Goal: Transaction & Acquisition: Purchase product/service

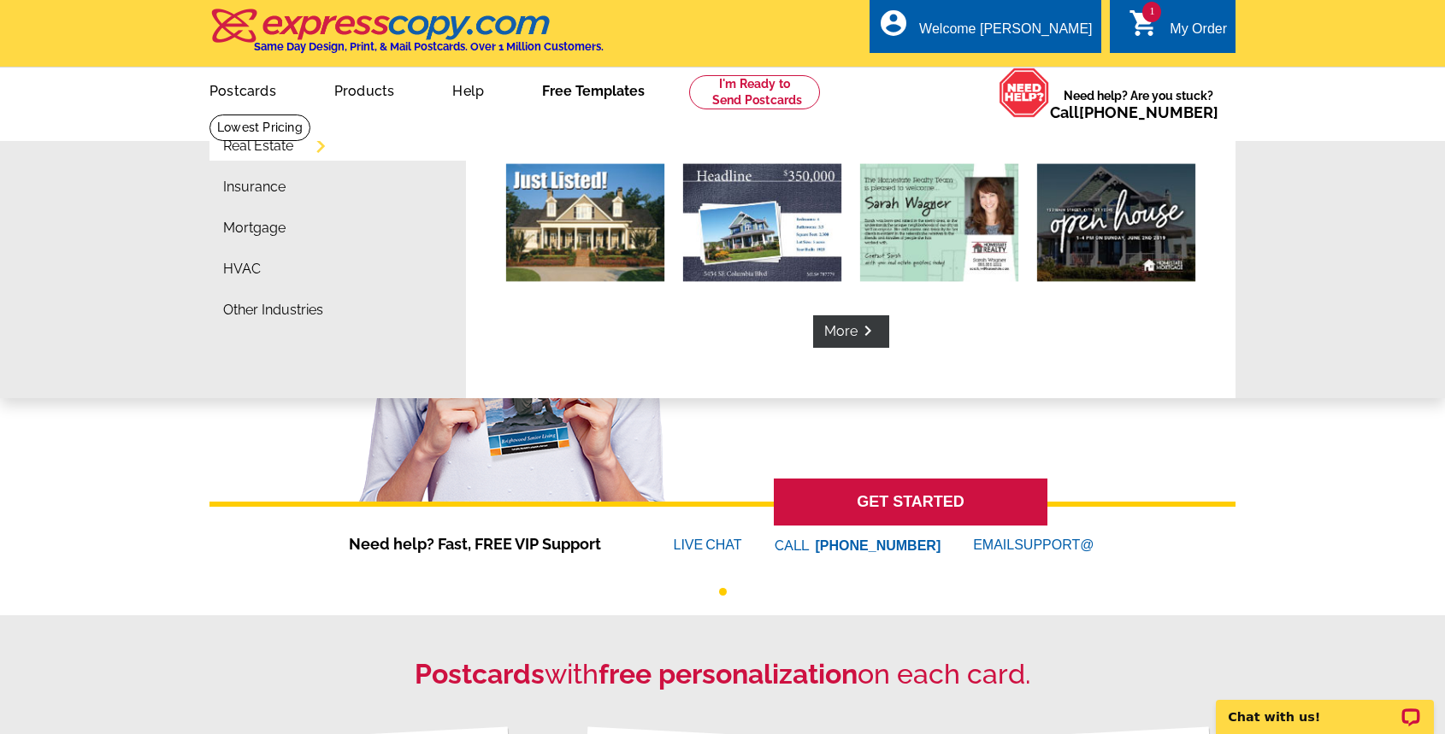
click at [582, 99] on link "Free Templates" at bounding box center [593, 89] width 157 height 40
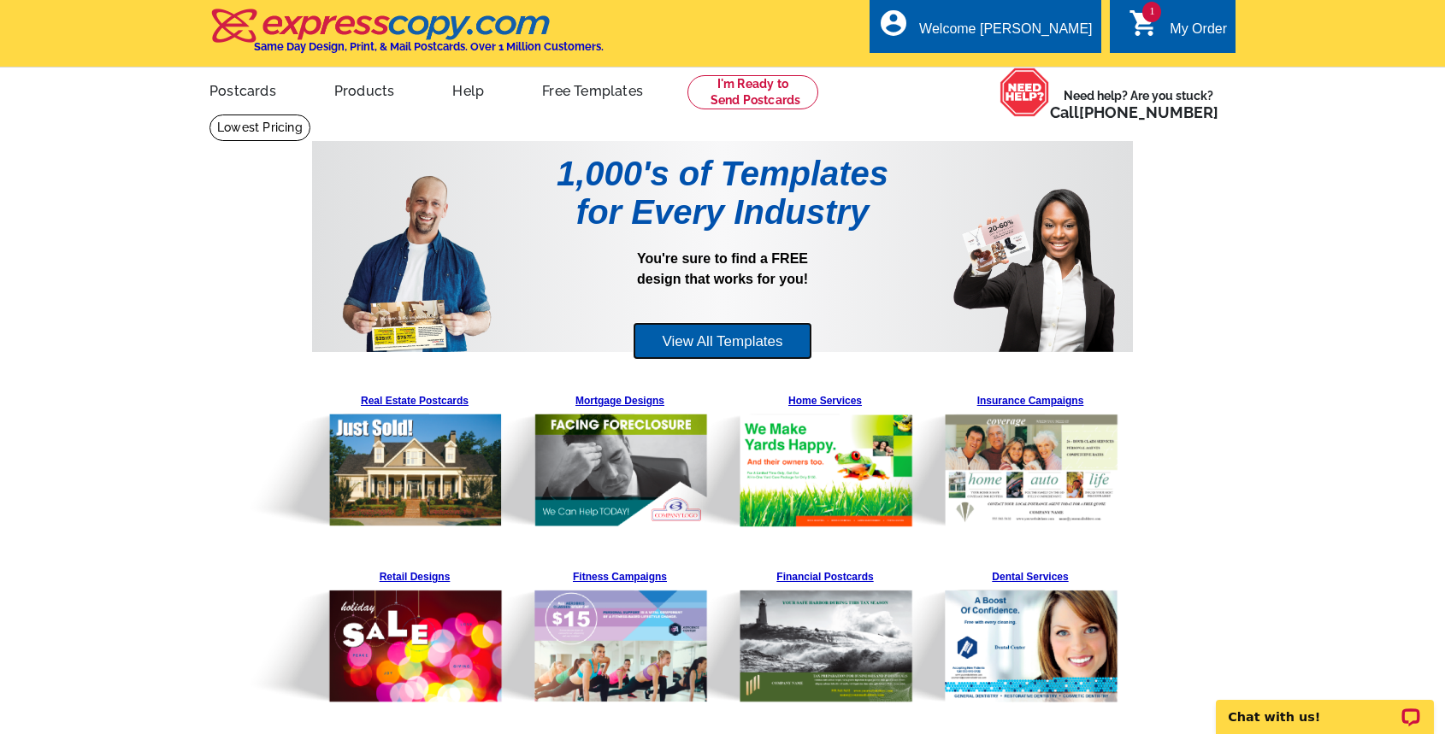
click at [712, 341] on link "View All Templates" at bounding box center [722, 341] width 179 height 38
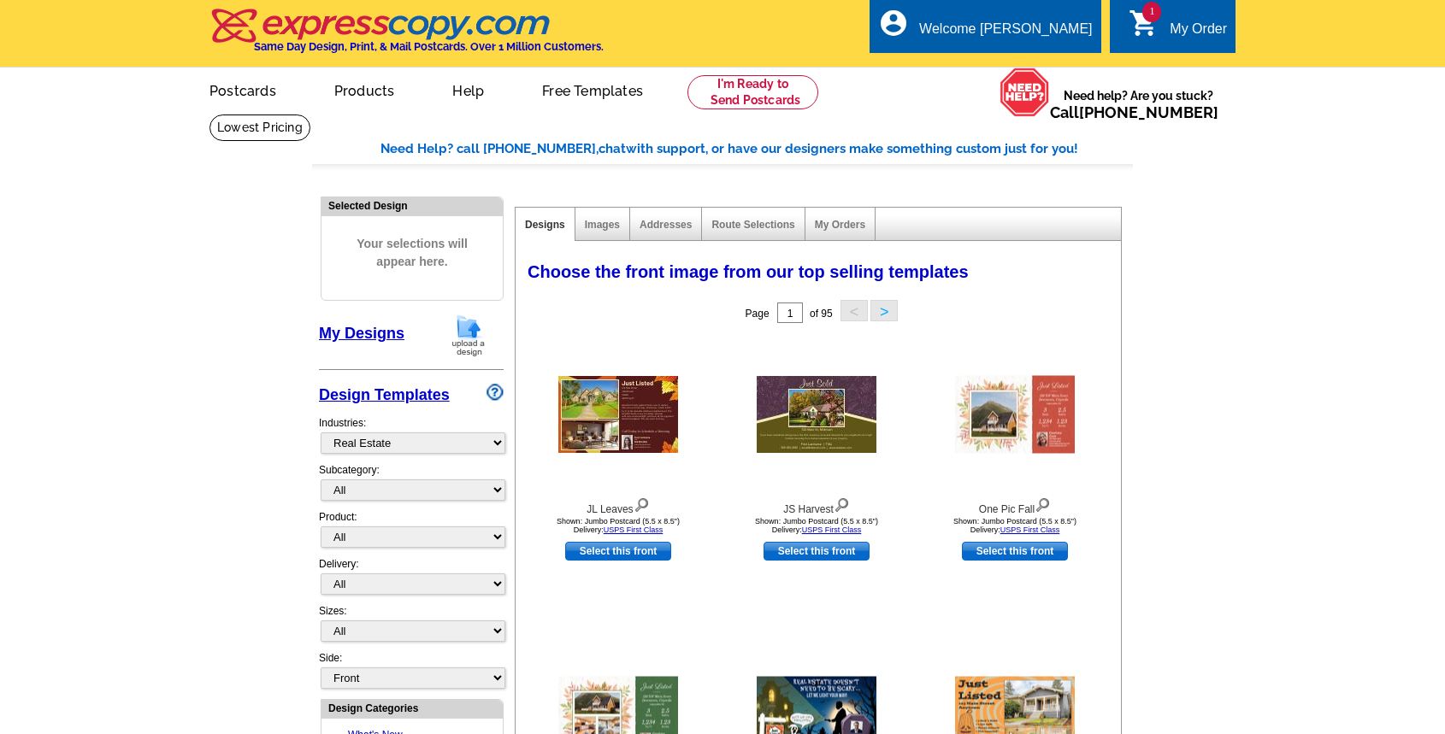
select select "785"
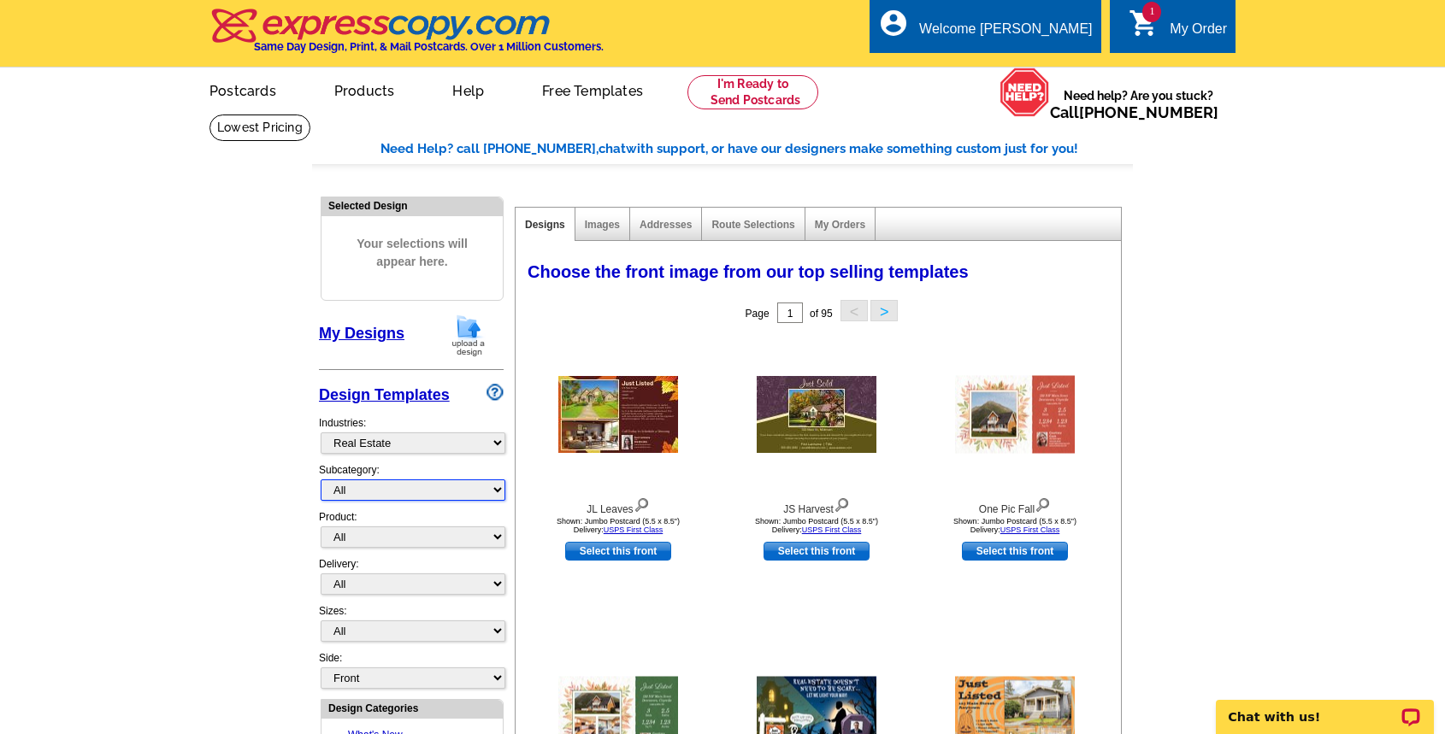
click at [321, 480] on select "All RE/MAX® Referrals Keller Williams® Berkshire Hathaway Home Services Century…" at bounding box center [413, 490] width 185 height 21
select select "788"
click option "Just Listed" at bounding box center [0, 0] width 0 height 0
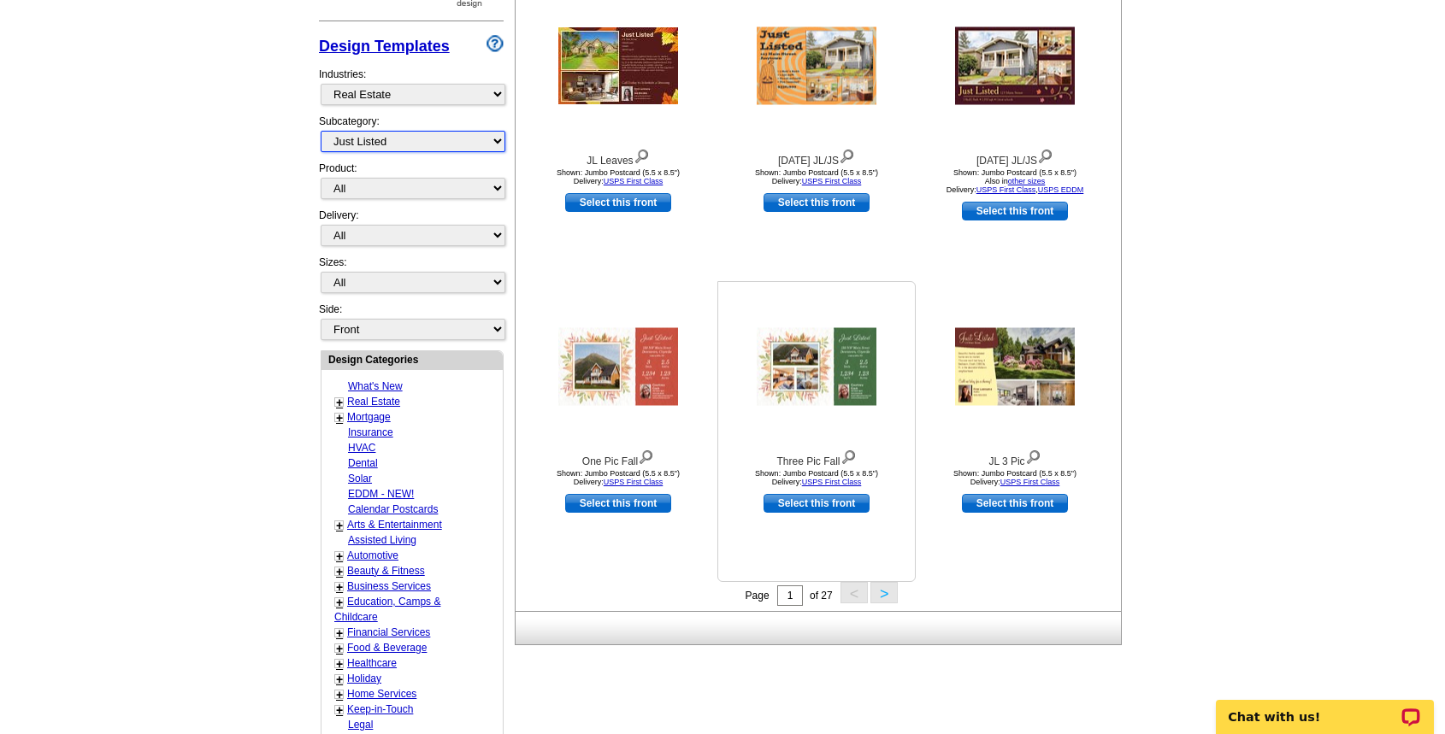
scroll to position [174, 0]
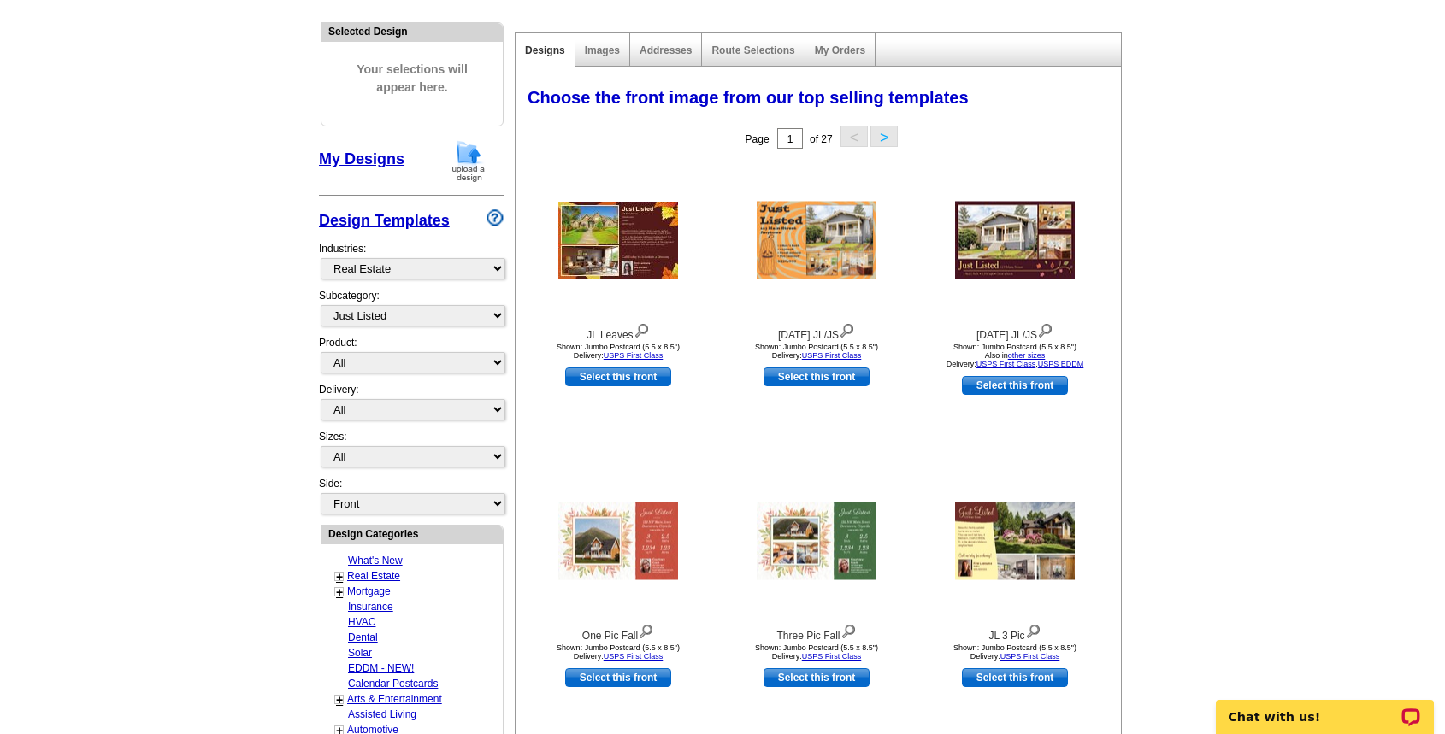
click at [889, 130] on button ">" at bounding box center [883, 136] width 27 height 21
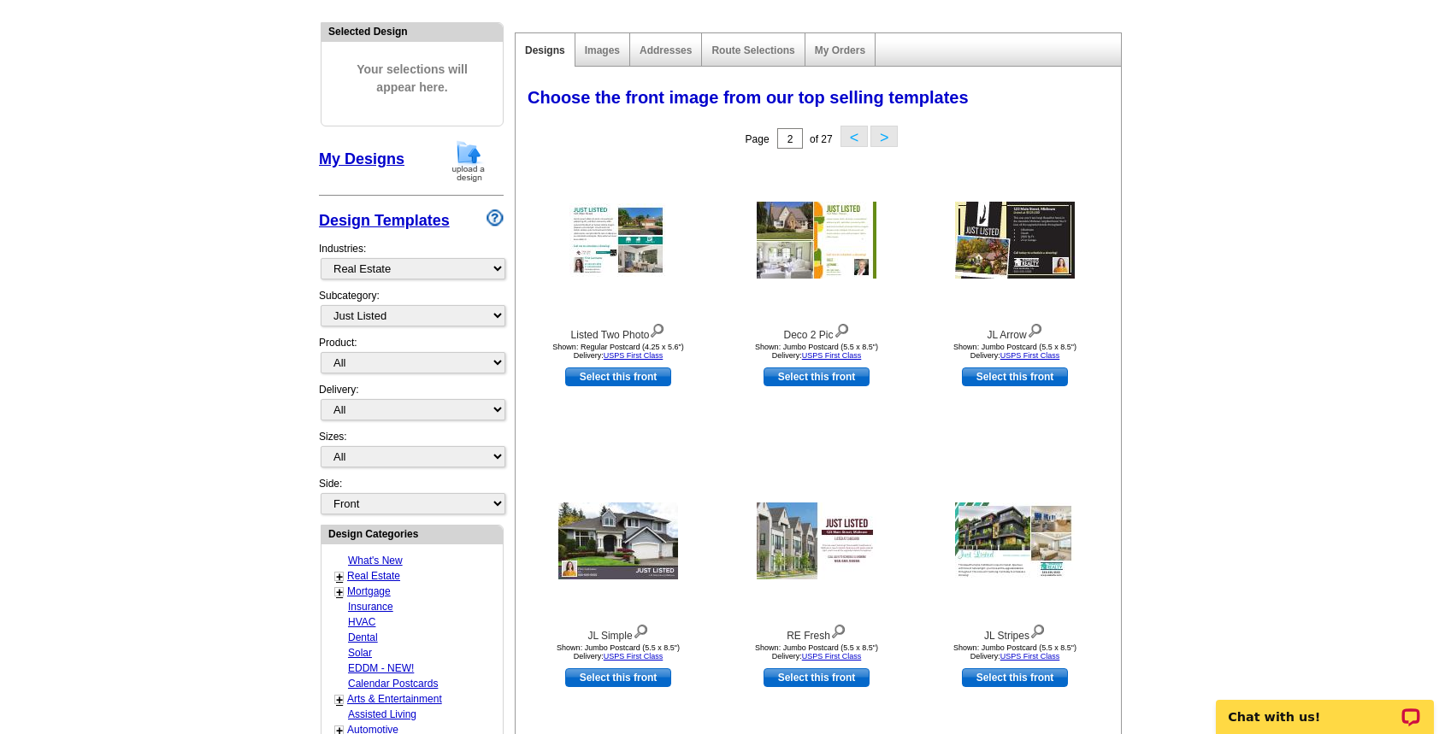
click at [848, 138] on button "<" at bounding box center [853, 136] width 27 height 21
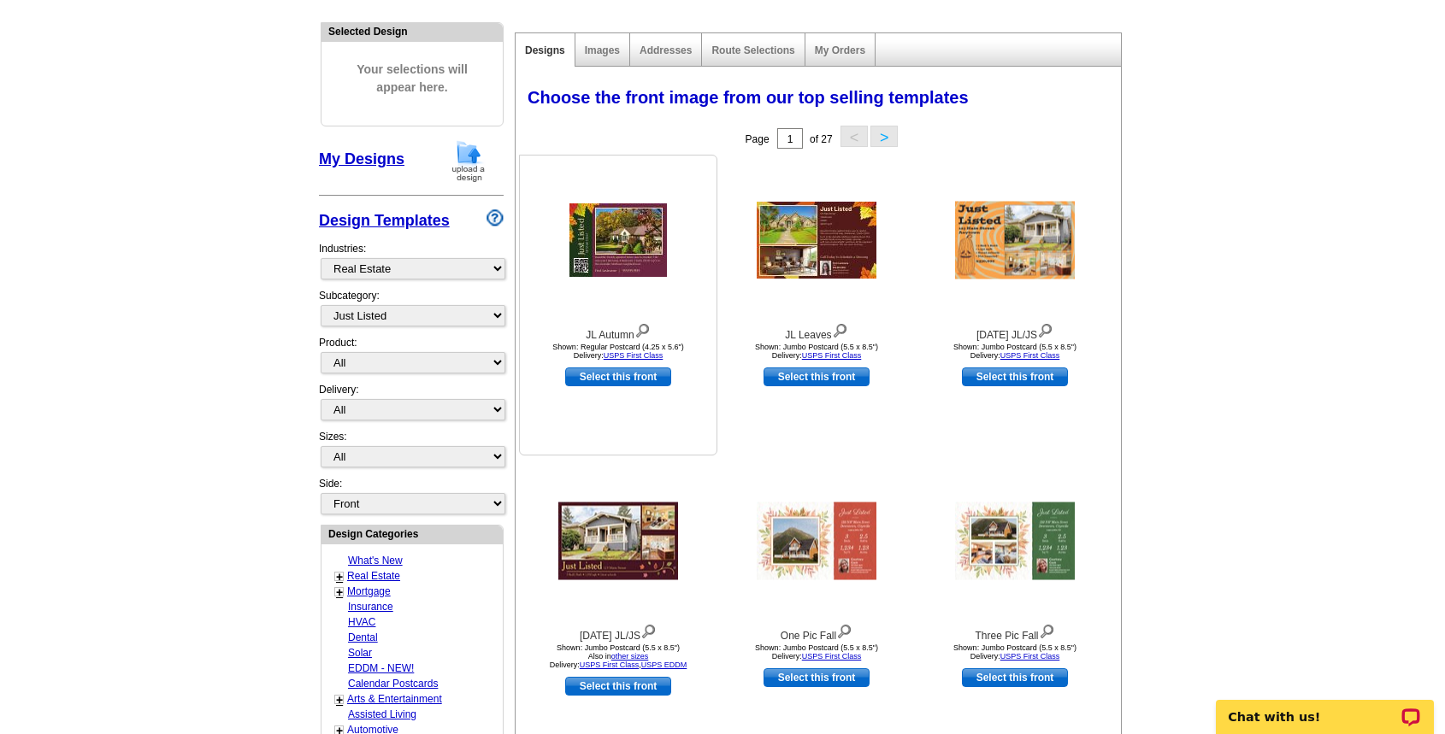
click at [650, 386] on link "Select this front" at bounding box center [618, 377] width 106 height 19
select select "1"
select select "back"
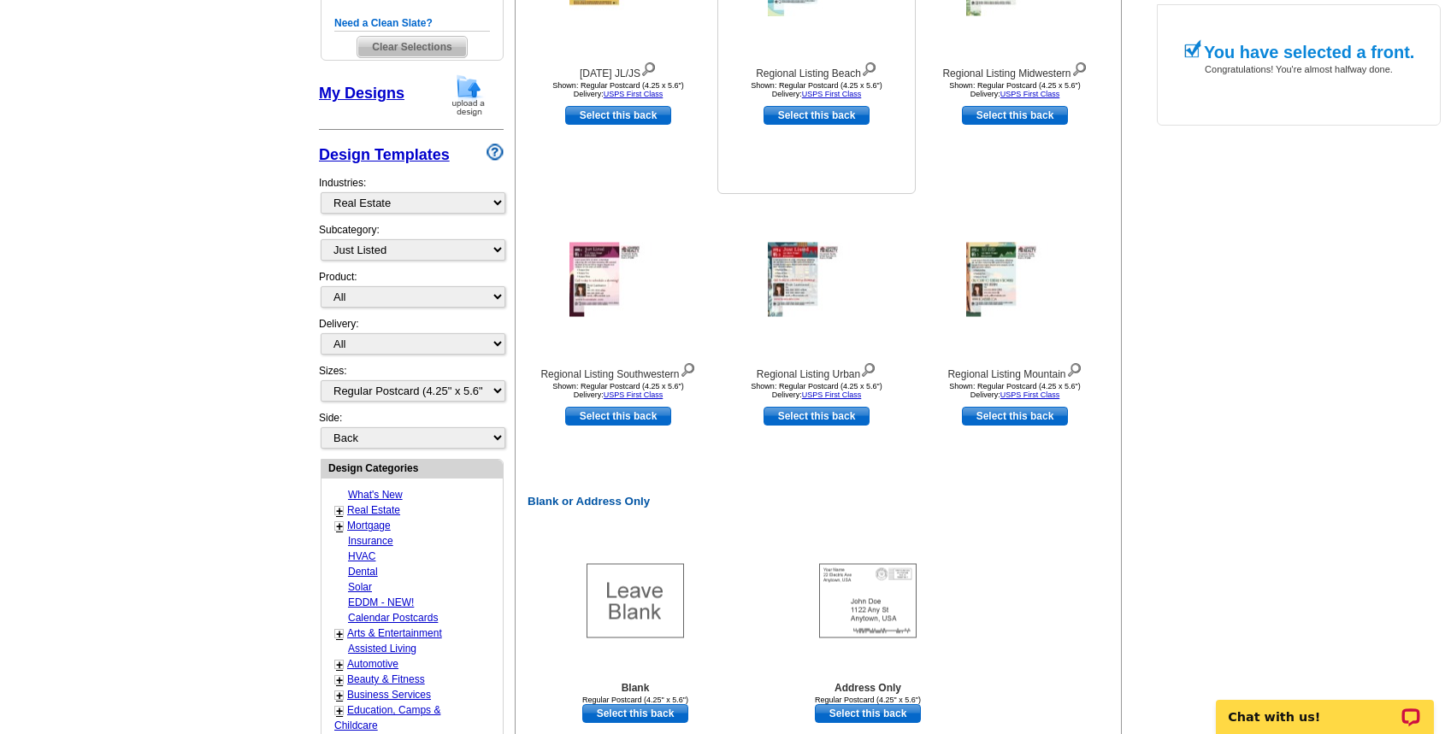
scroll to position [523, 0]
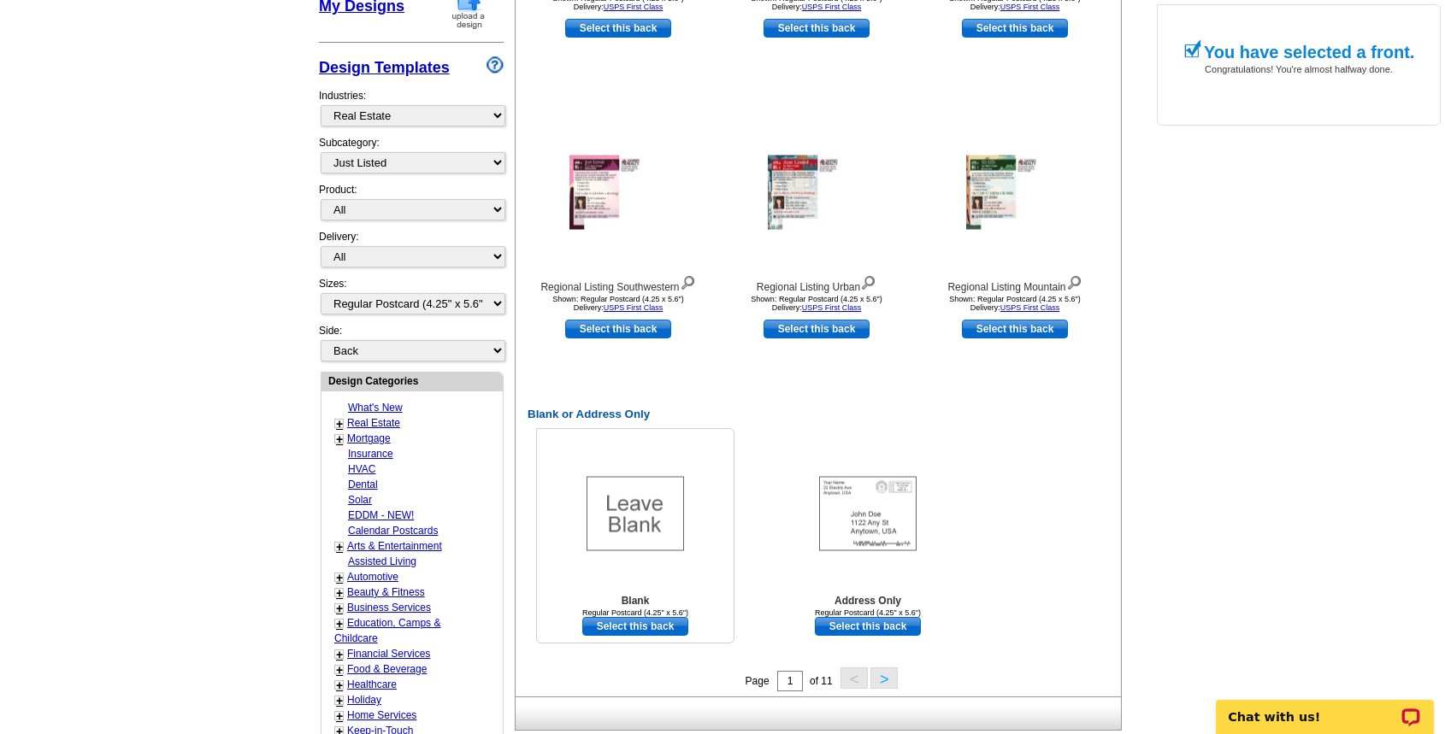
click at [647, 630] on link "Select this back" at bounding box center [635, 626] width 106 height 19
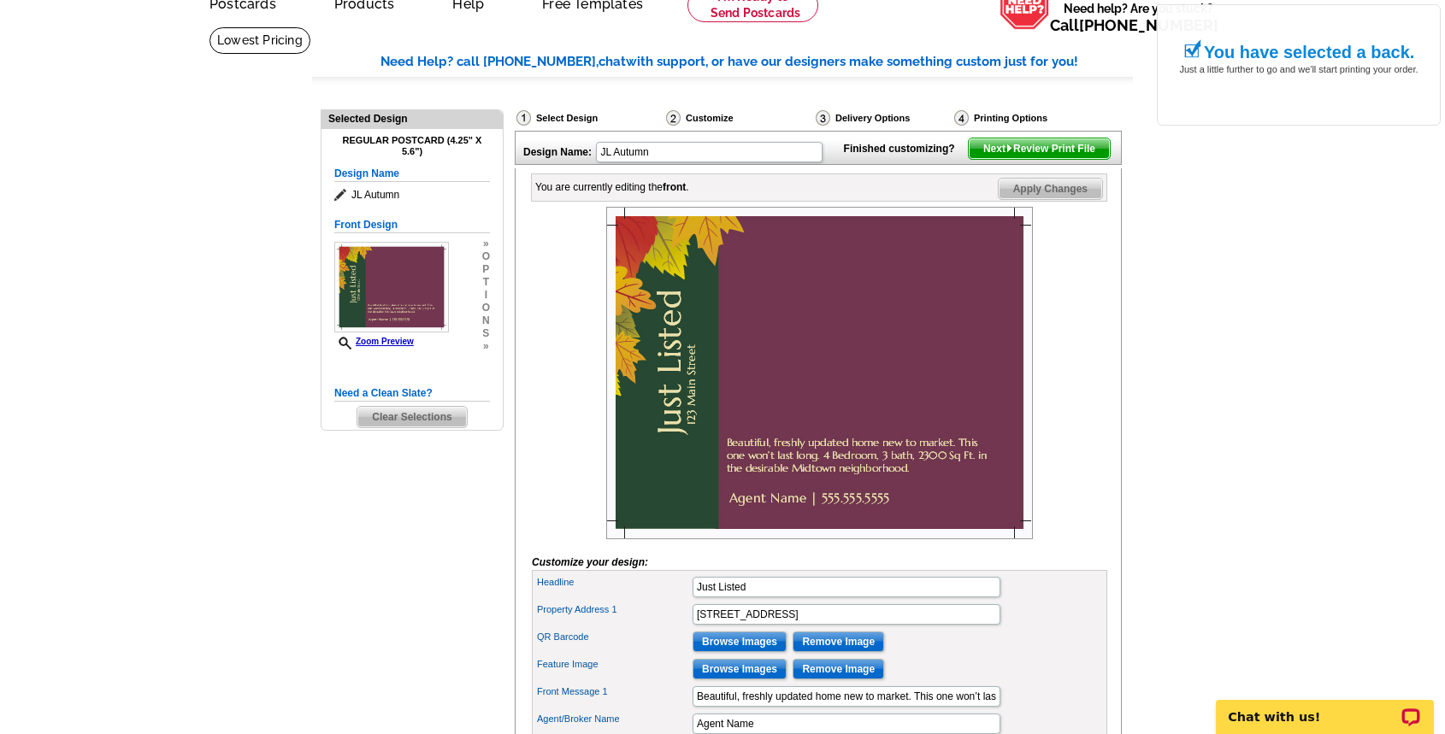
scroll to position [174, 0]
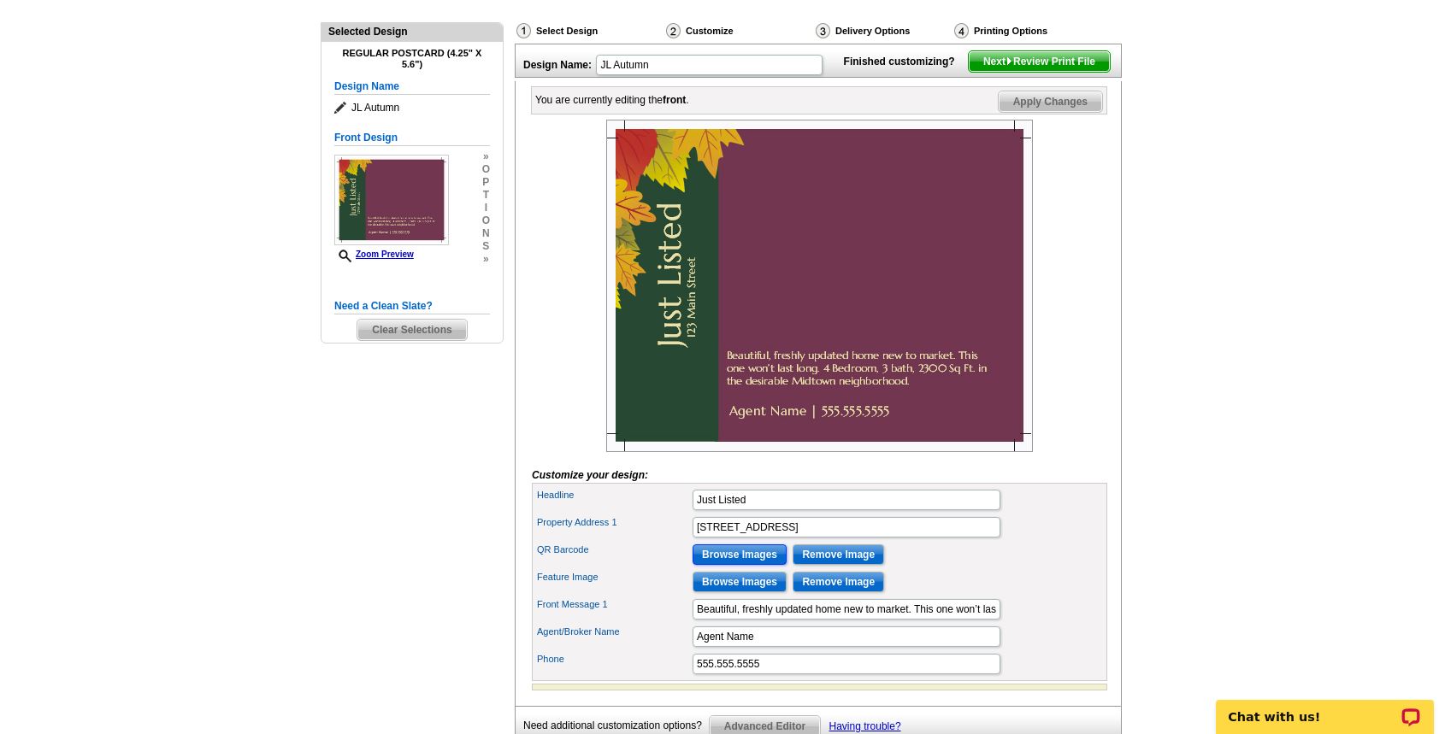
click at [725, 565] on input "Browse Images" at bounding box center [739, 555] width 94 height 21
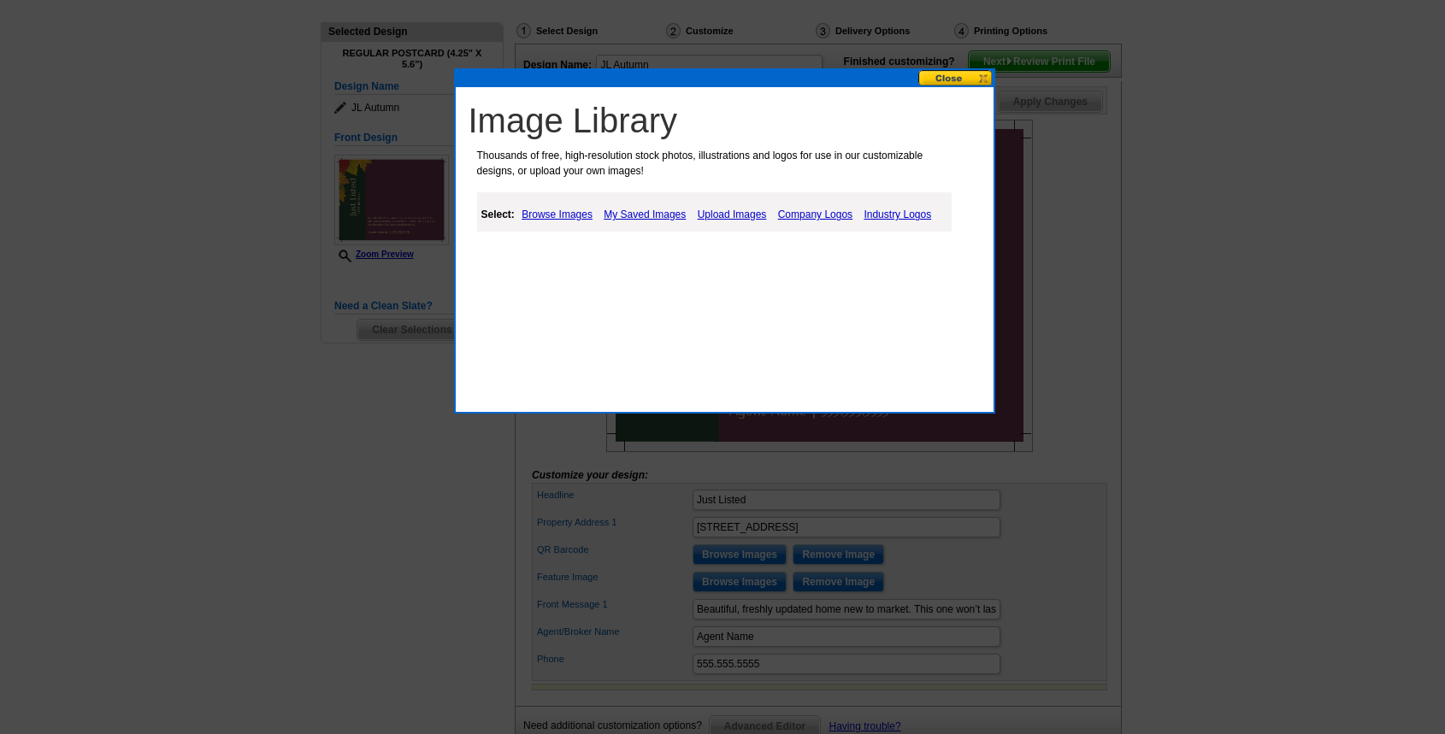
click at [642, 213] on link "My Saved Images" at bounding box center [644, 214] width 91 height 21
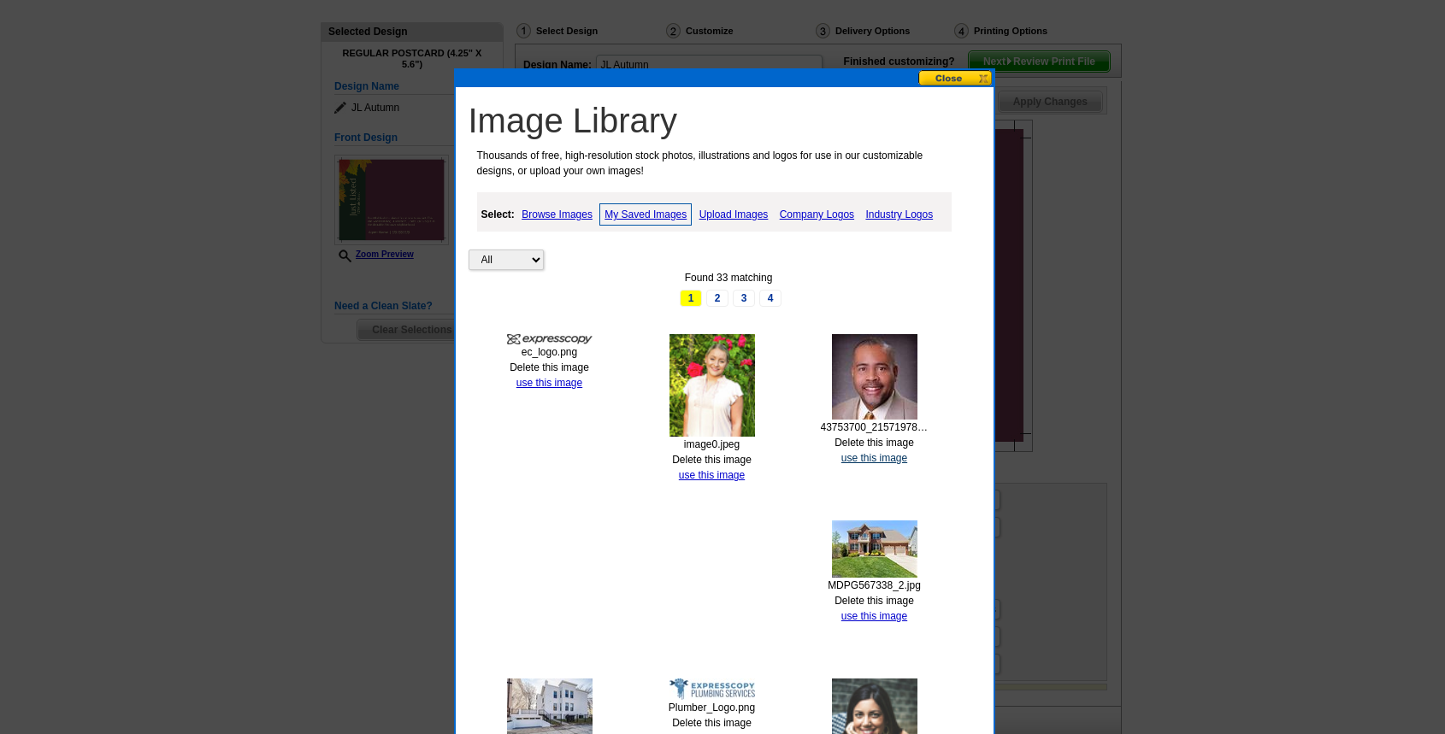
click at [886, 456] on link "use this image" at bounding box center [874, 458] width 66 height 12
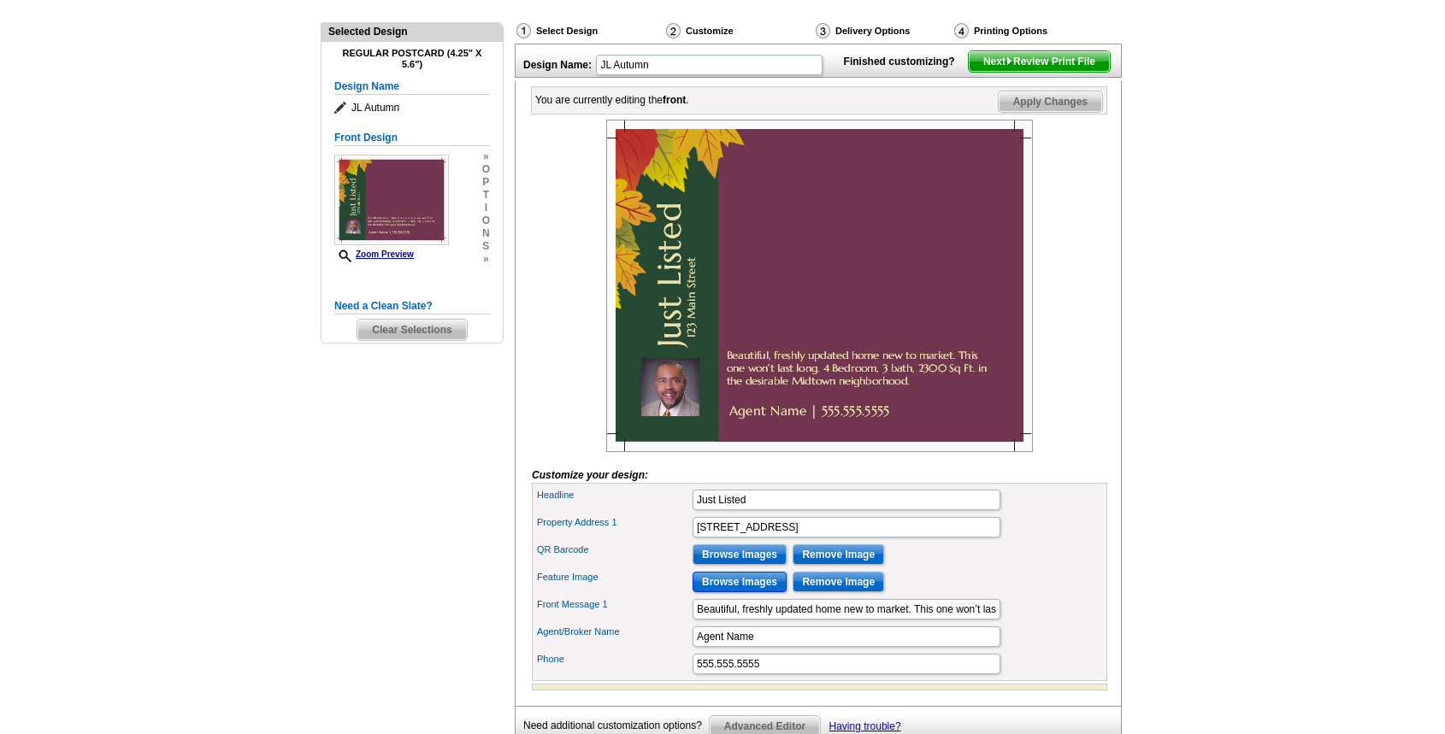
click at [753, 592] on input "Browse Images" at bounding box center [739, 582] width 94 height 21
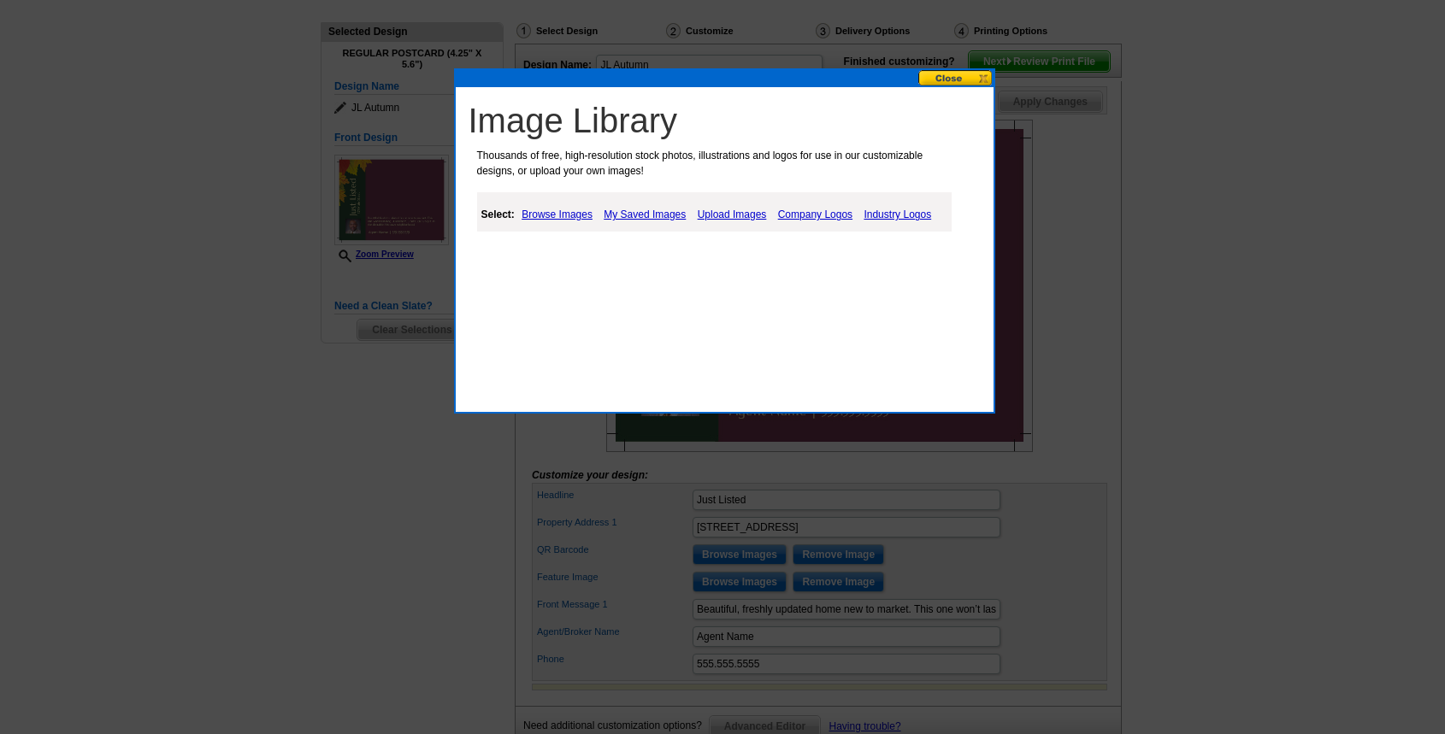
click at [661, 219] on link "My Saved Images" at bounding box center [644, 214] width 91 height 21
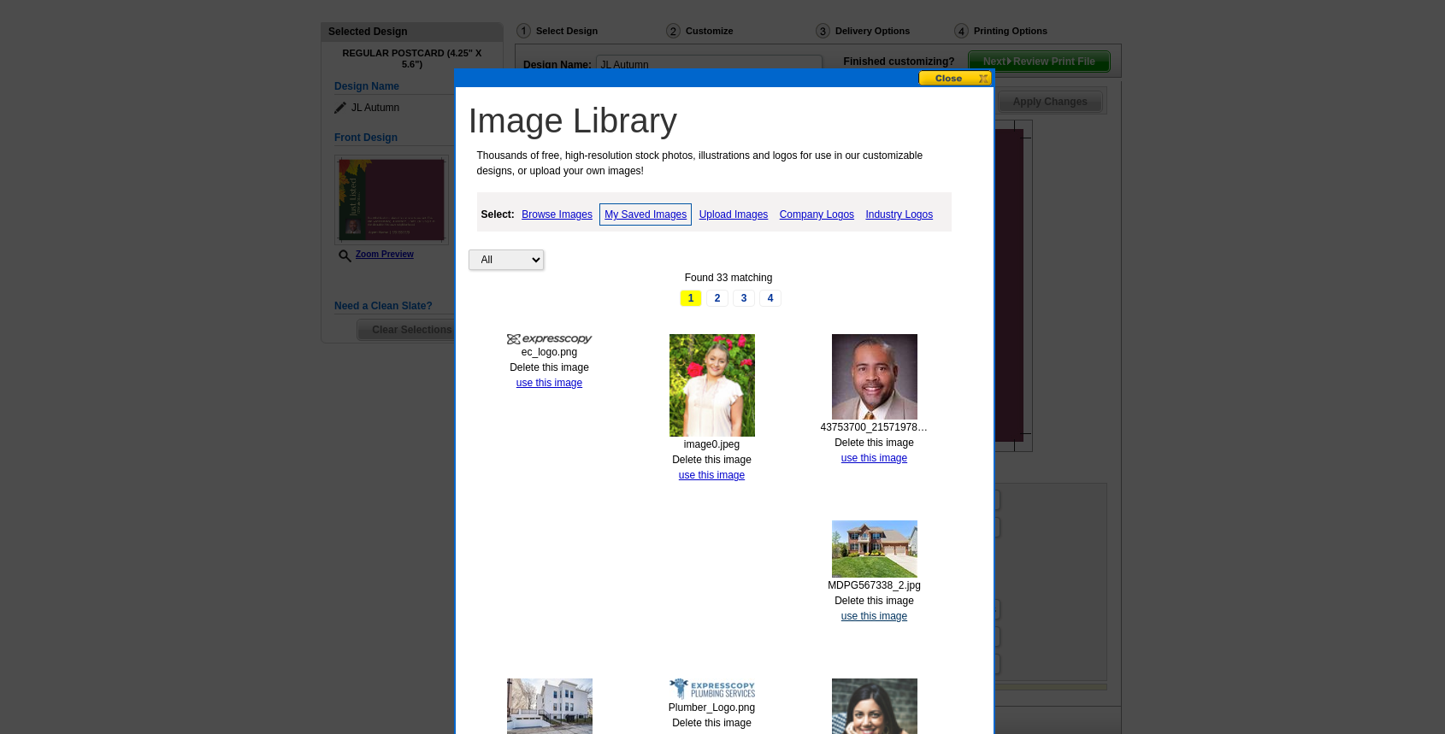
click at [871, 611] on link "use this image" at bounding box center [874, 616] width 66 height 12
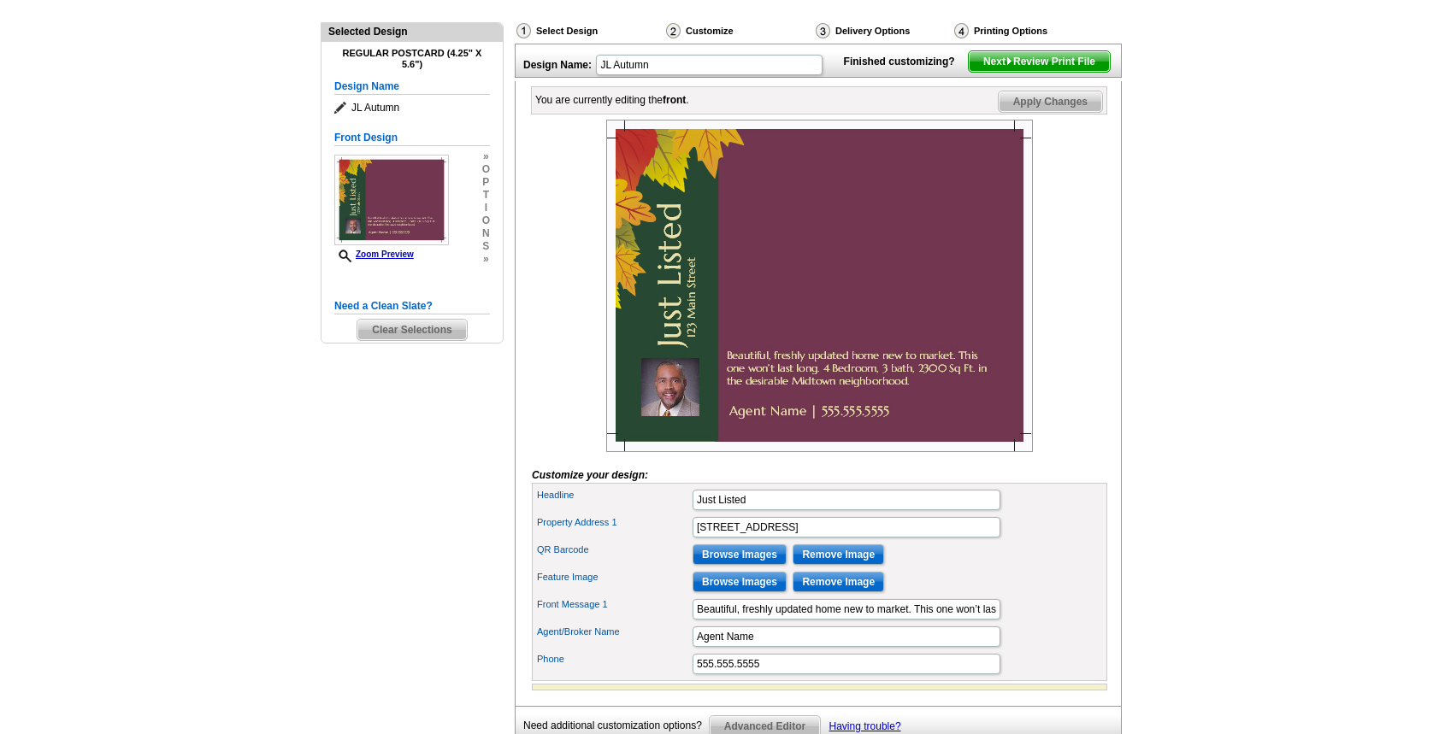
scroll to position [0, 0]
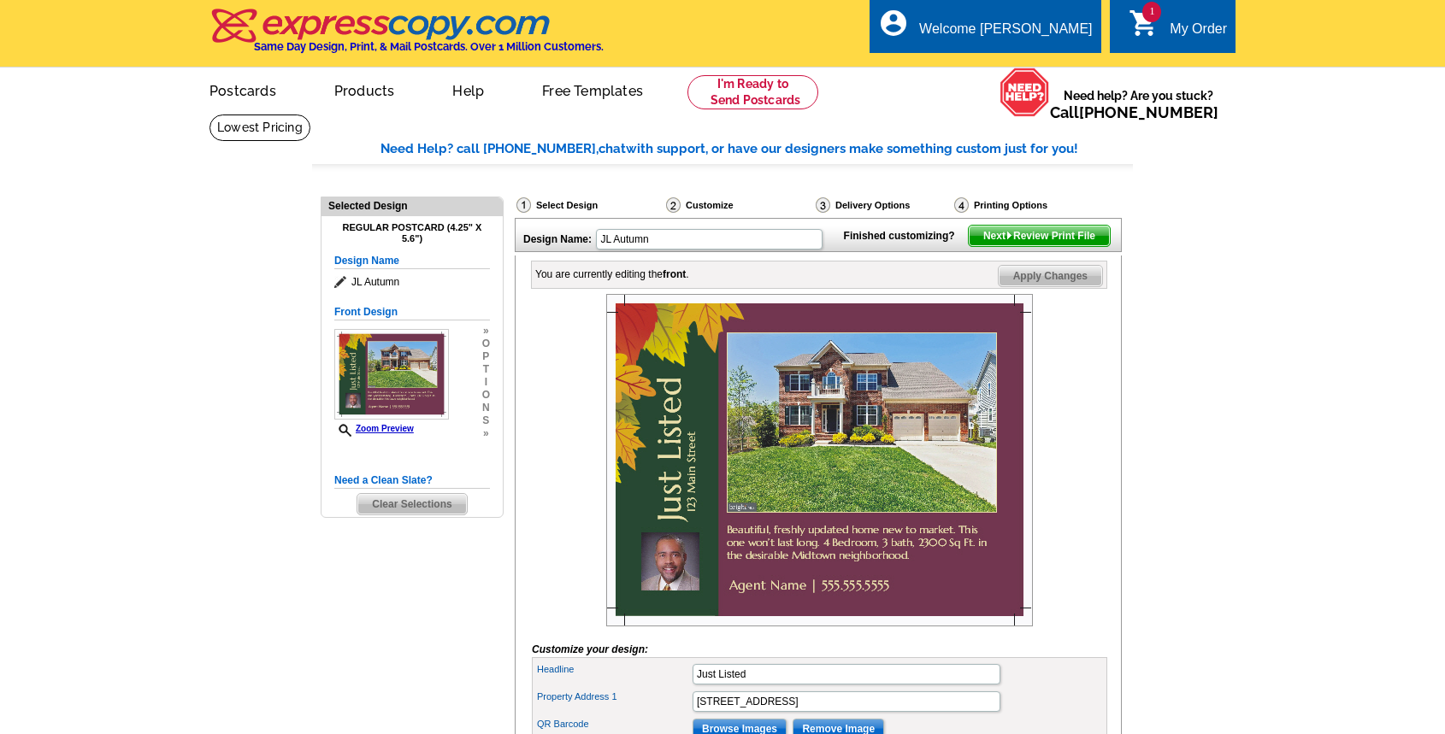
click at [1068, 246] on span "Next Review Print File" at bounding box center [1039, 236] width 141 height 21
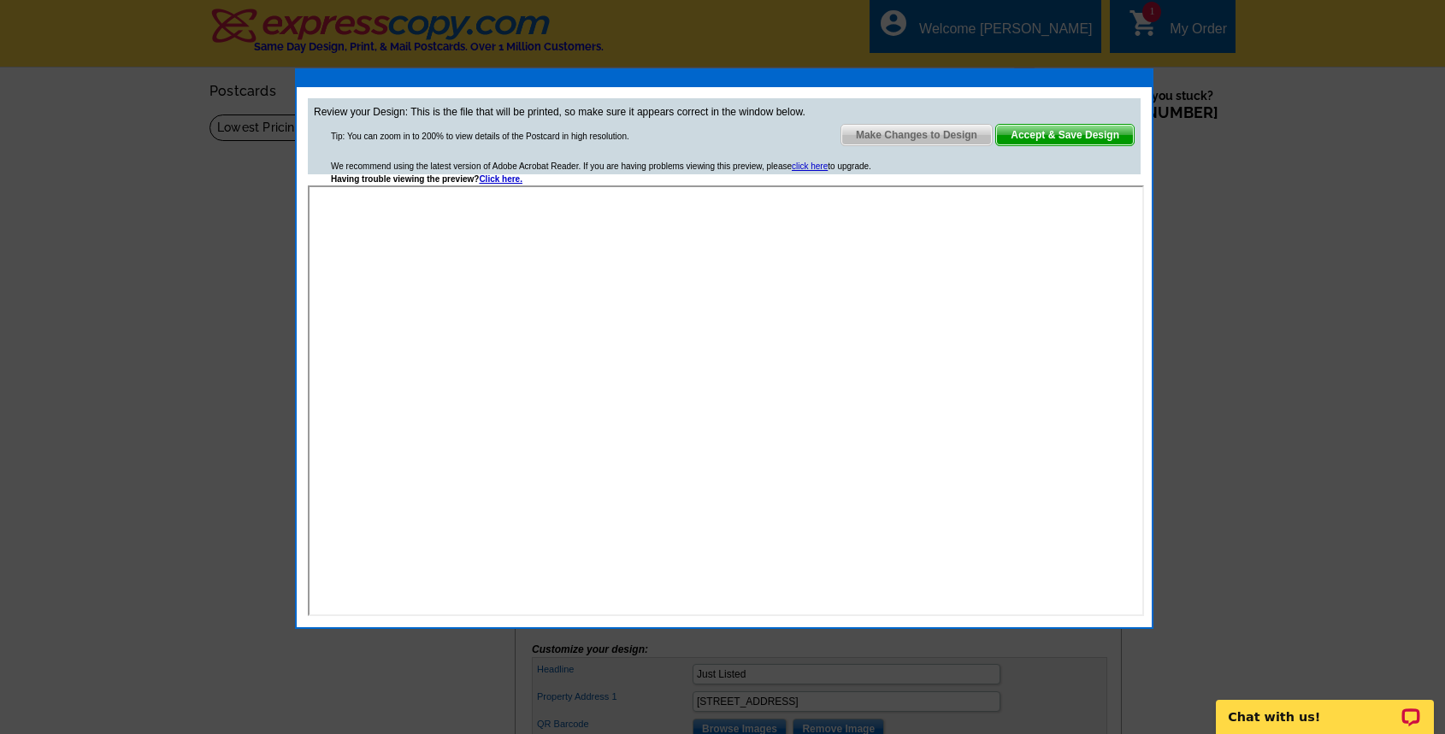
click at [9, 722] on div at bounding box center [722, 367] width 1445 height 734
click at [942, 134] on span "Make Changes to Design" at bounding box center [916, 135] width 150 height 21
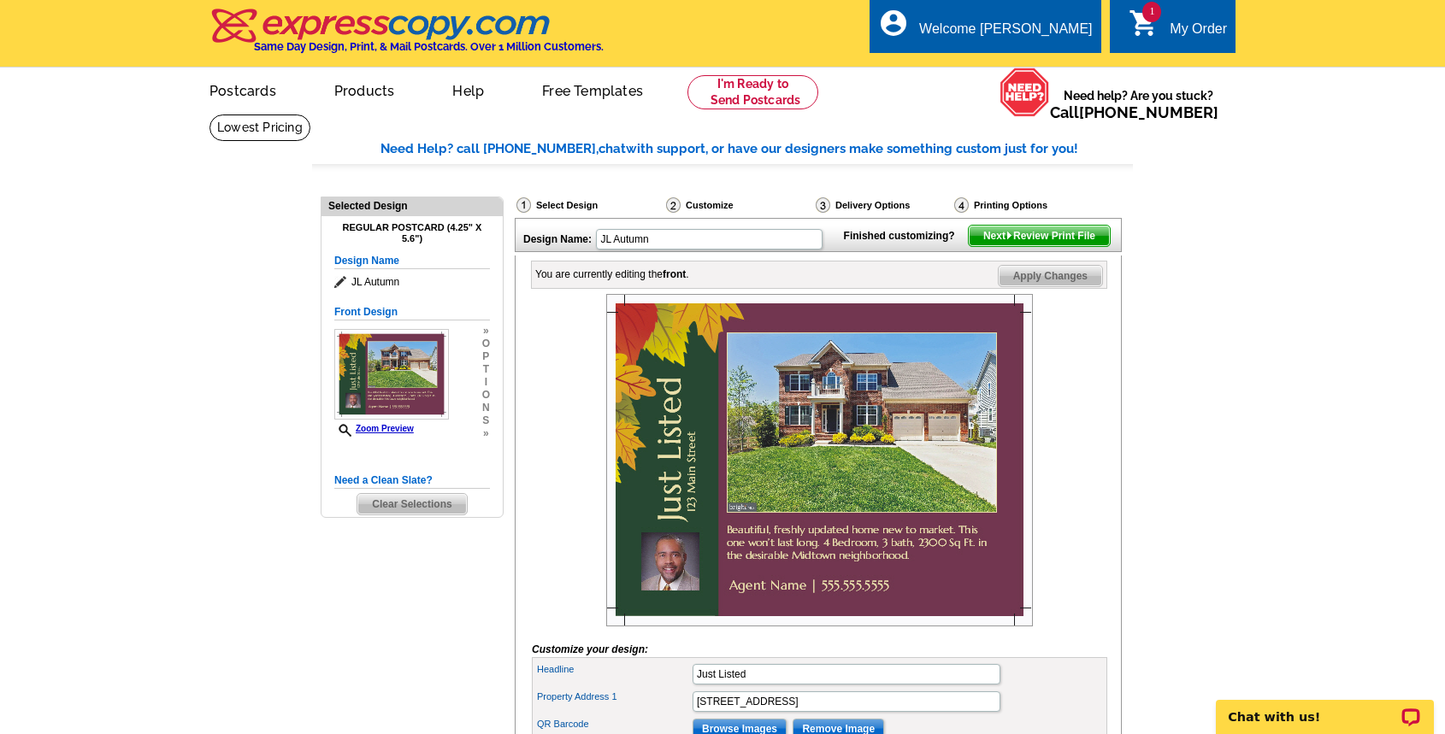
click at [421, 506] on span "Clear Selections" at bounding box center [411, 504] width 109 height 21
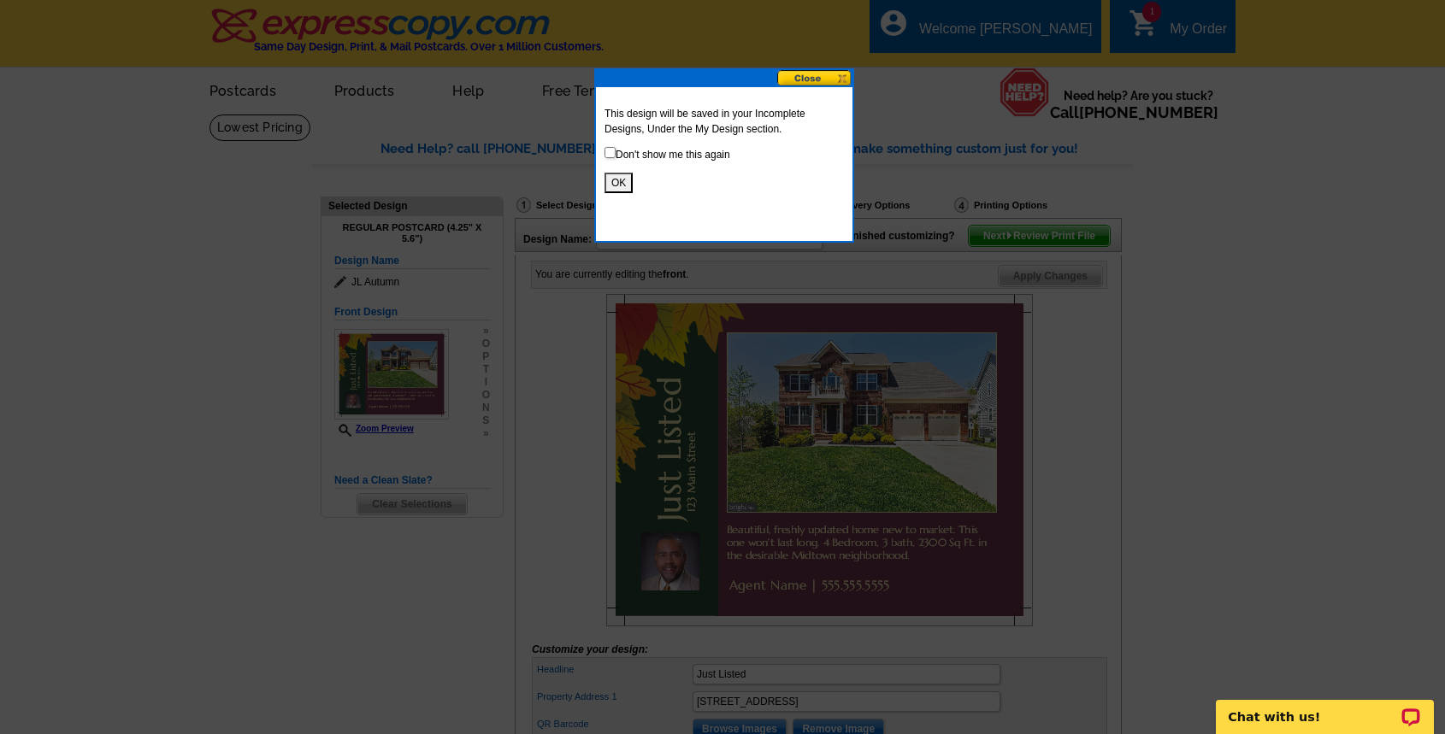
click at [813, 80] on button at bounding box center [814, 78] width 75 height 16
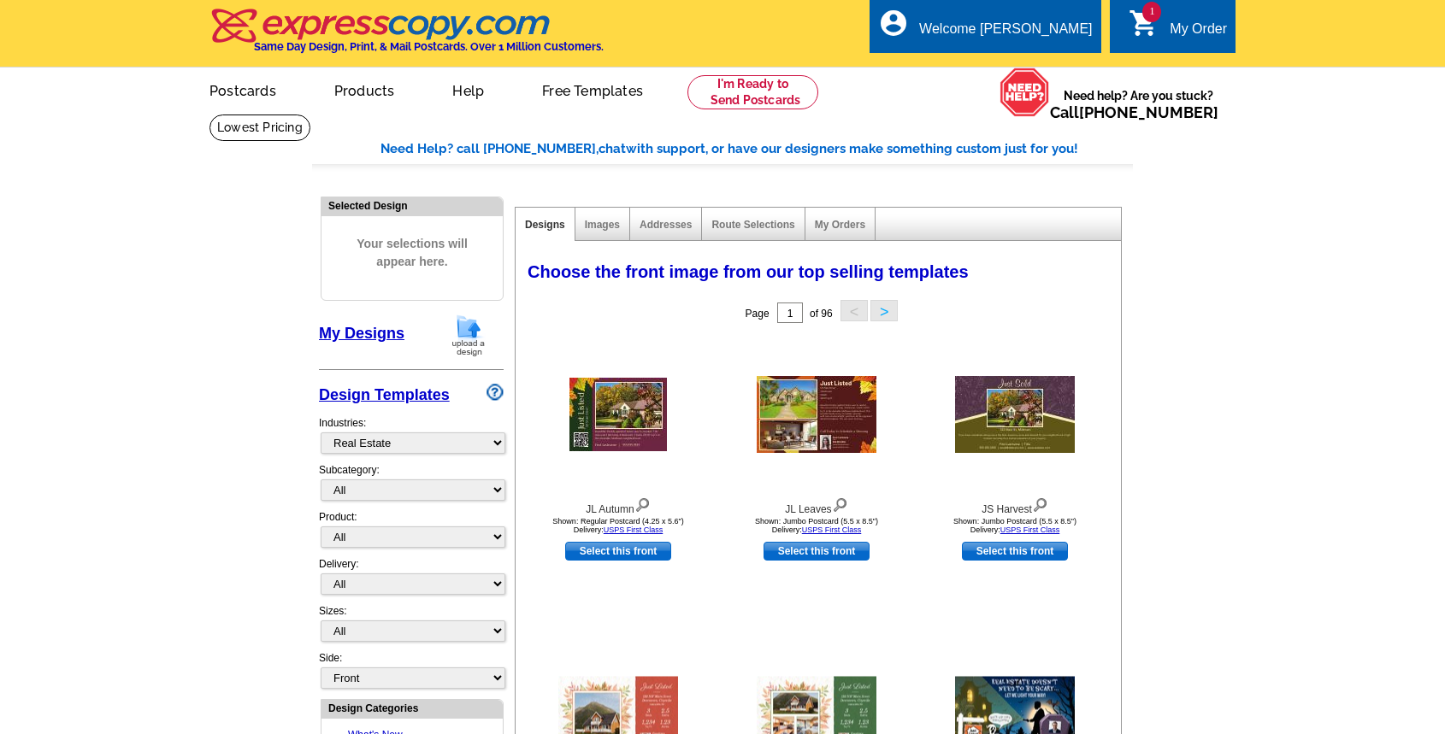
select select "785"
